Goal: Find specific page/section: Find specific page/section

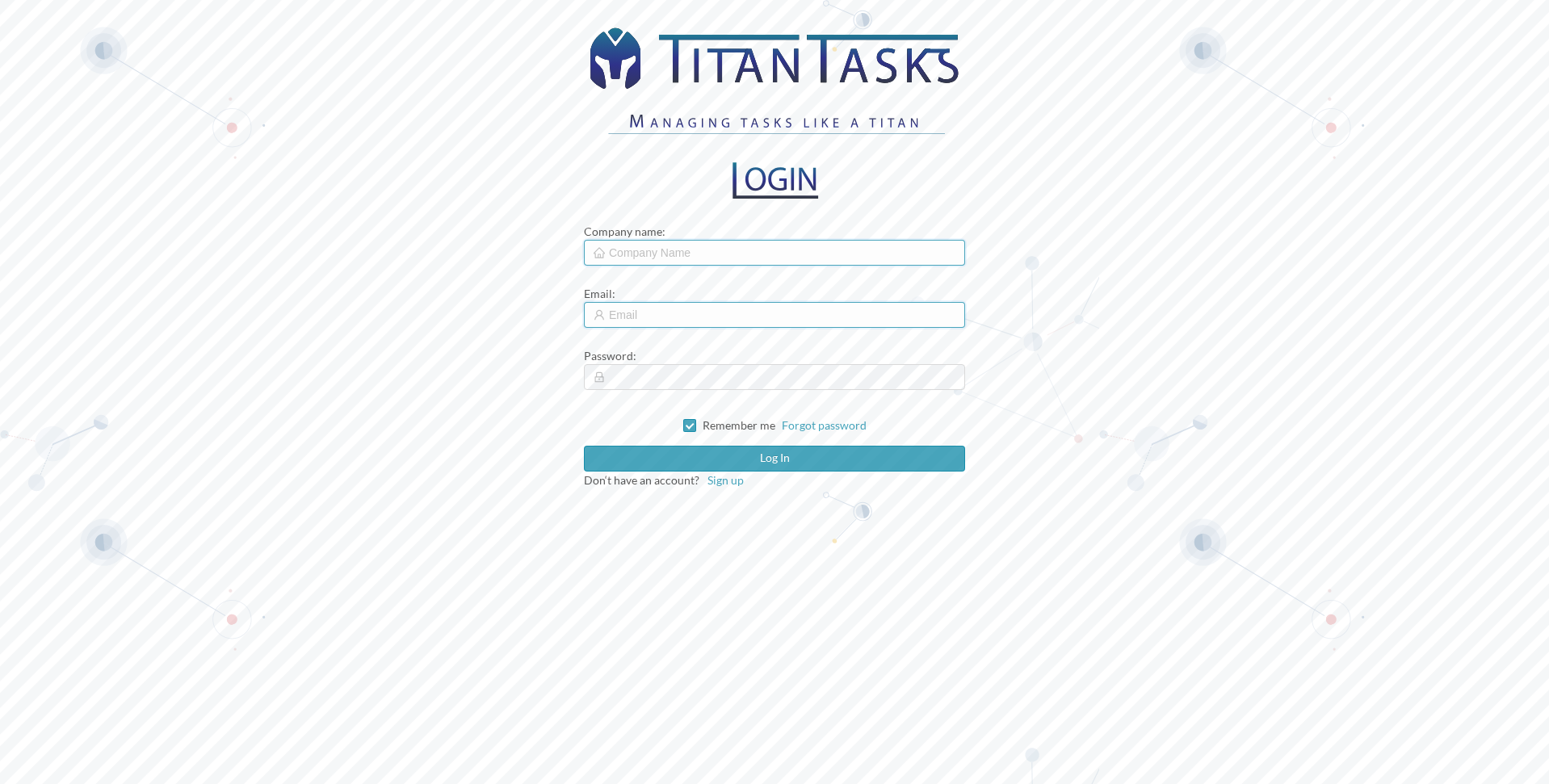
type input "[PERSON_NAME][EMAIL_ADDRESS][PERSON_NAME][DOMAIN_NAME]"
click at [631, 250] on input "text" at bounding box center [774, 252] width 381 height 26
type input "cmc"
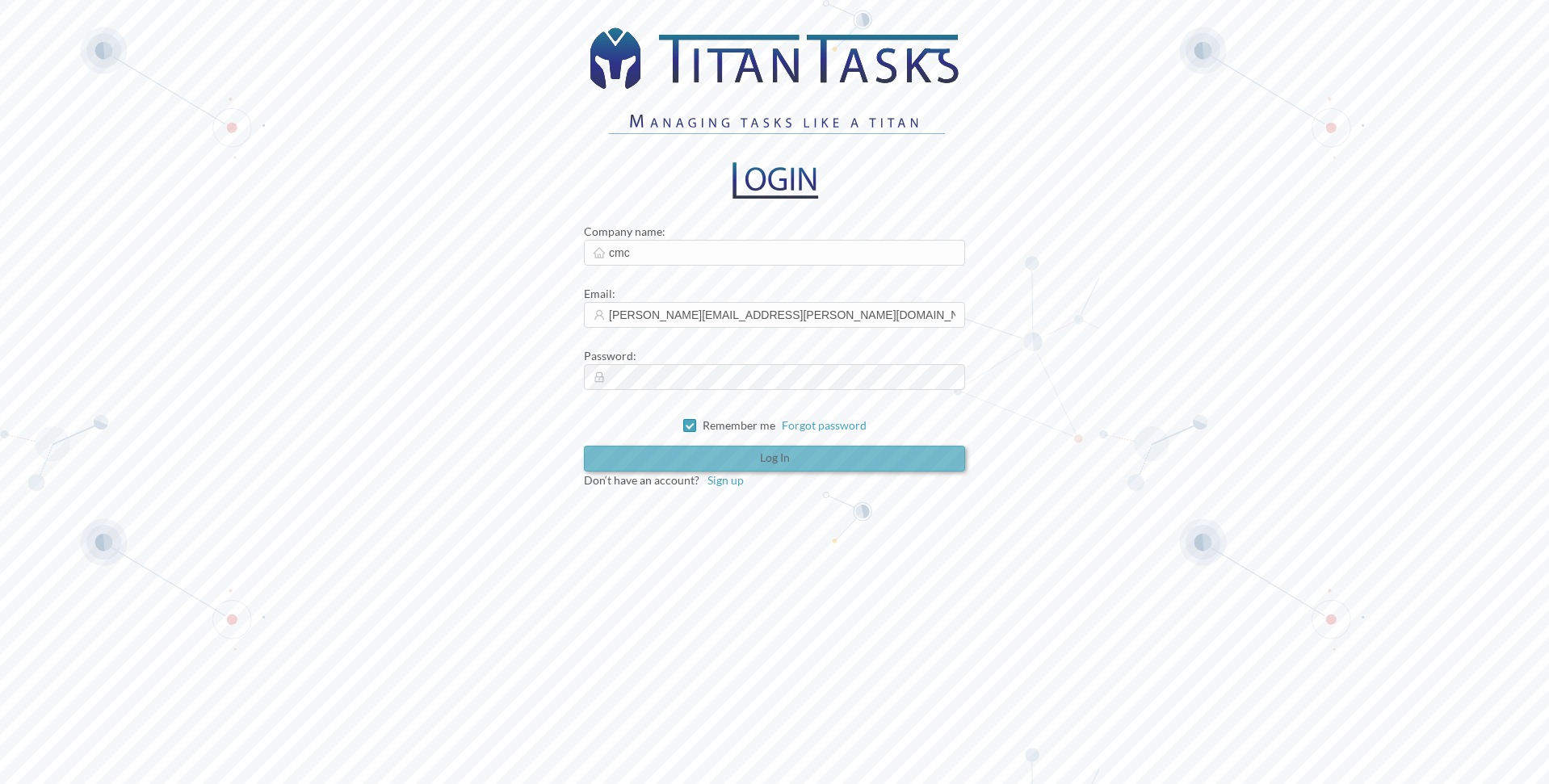
click at [703, 462] on button "Log in" at bounding box center [774, 459] width 381 height 26
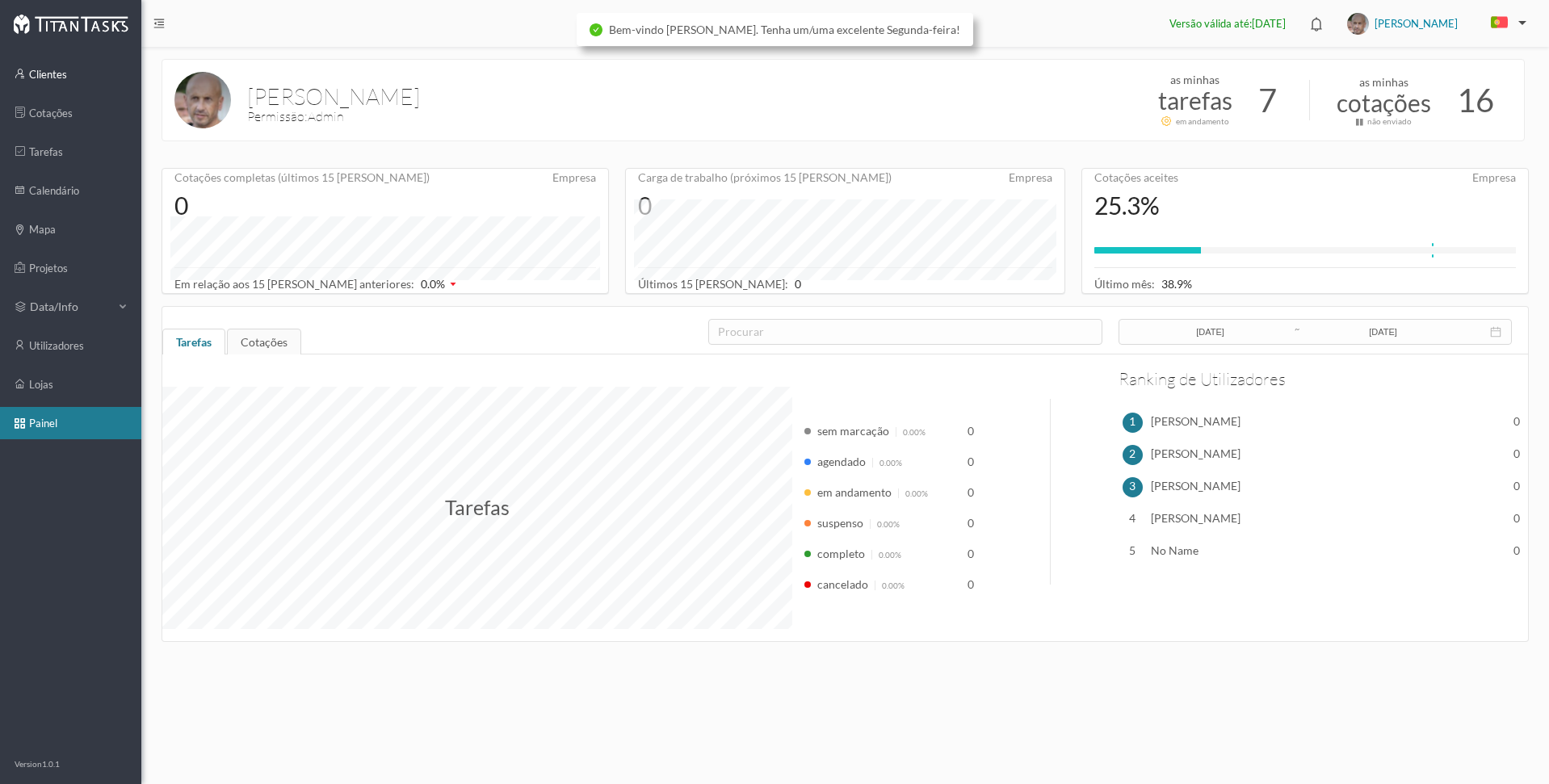
click at [59, 71] on link "clientes" at bounding box center [70, 74] width 141 height 32
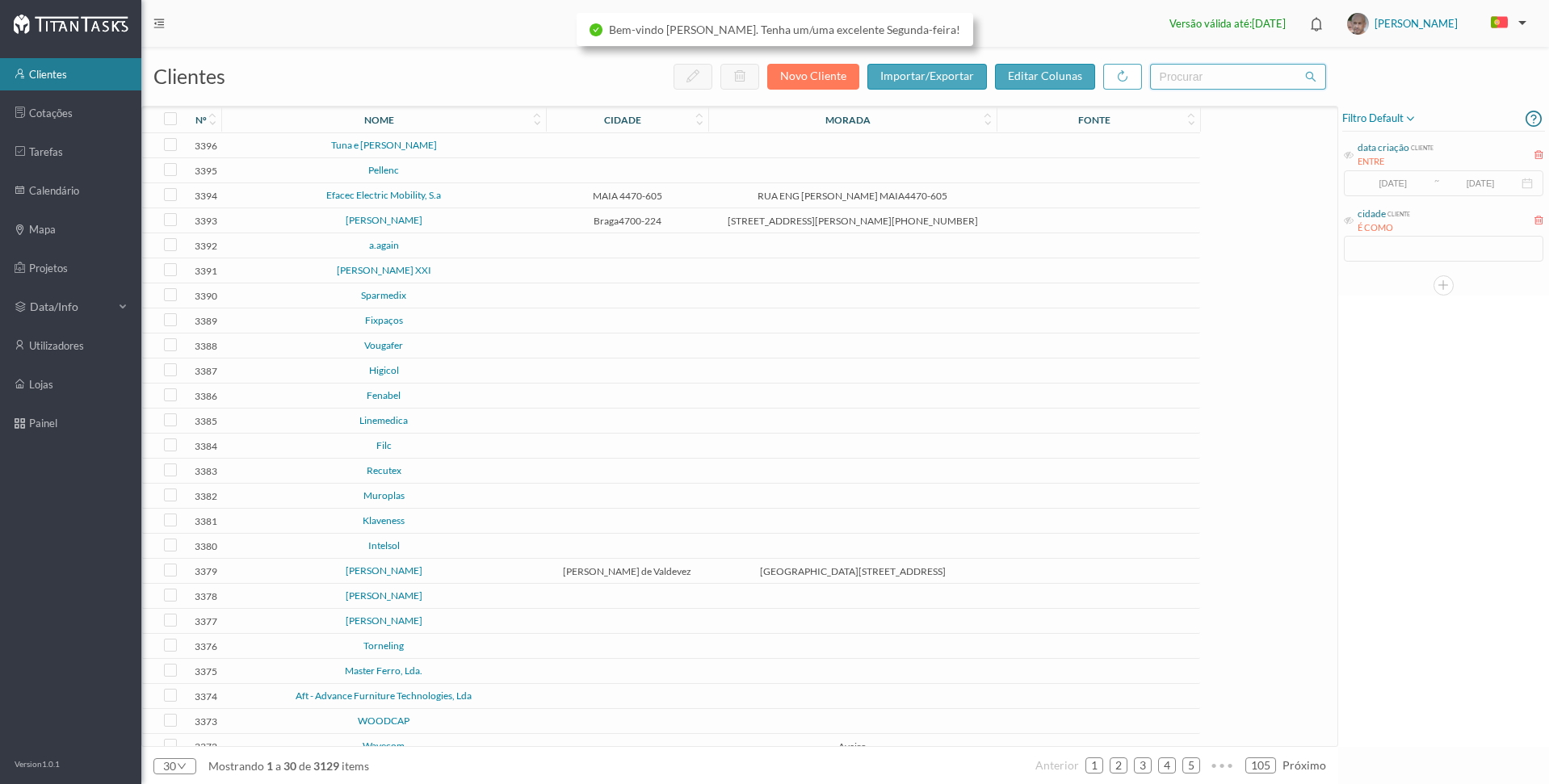
click at [1170, 83] on input "text" at bounding box center [1238, 76] width 176 height 26
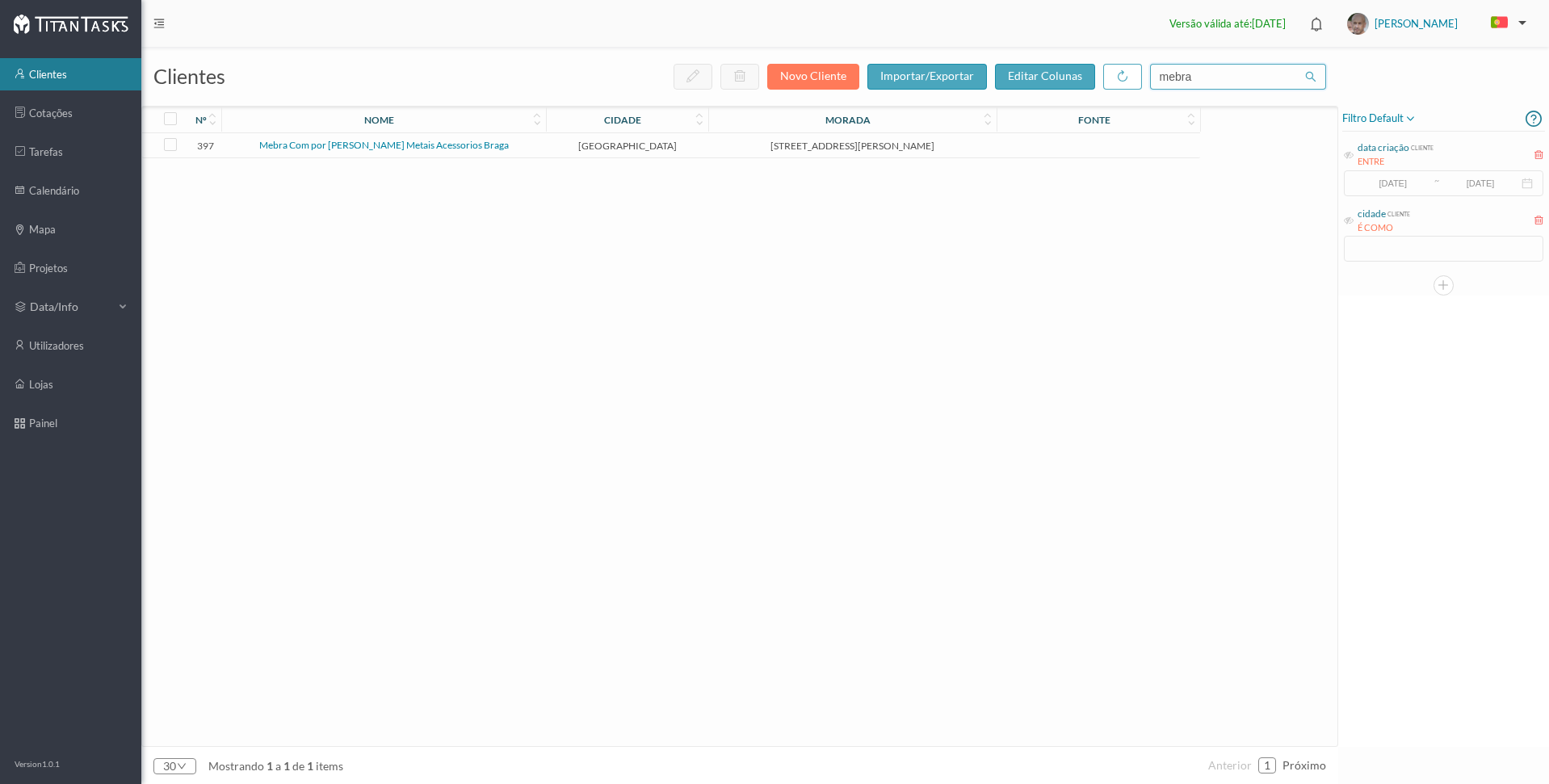
type input "mebra"
click at [402, 145] on link "Mebra Com por [PERSON_NAME] Metais Acessorios Braga" at bounding box center [384, 145] width 249 height 12
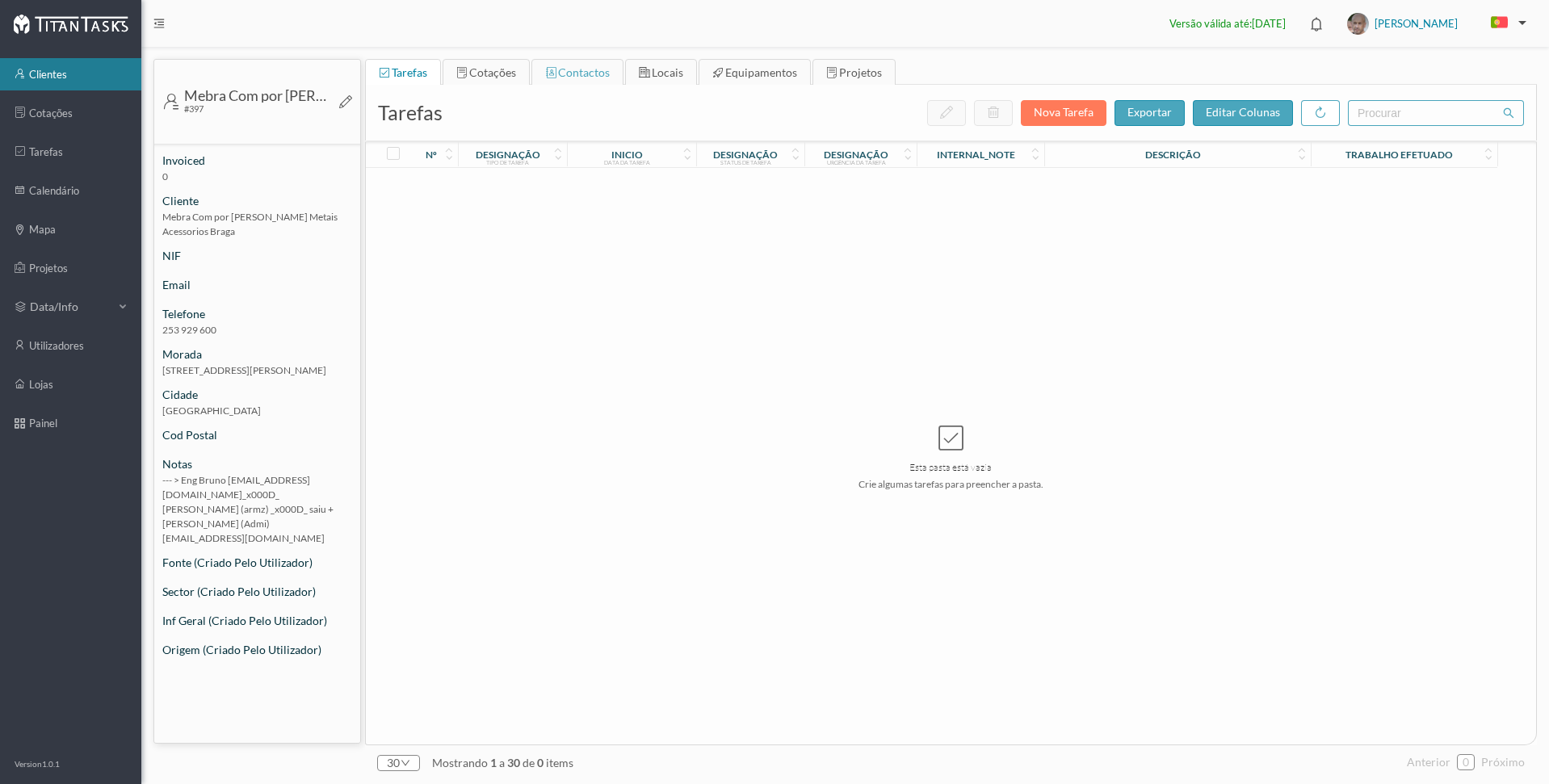
click at [567, 64] on div "contactos" at bounding box center [577, 72] width 64 height 26
